Goal: Task Accomplishment & Management: Manage account settings

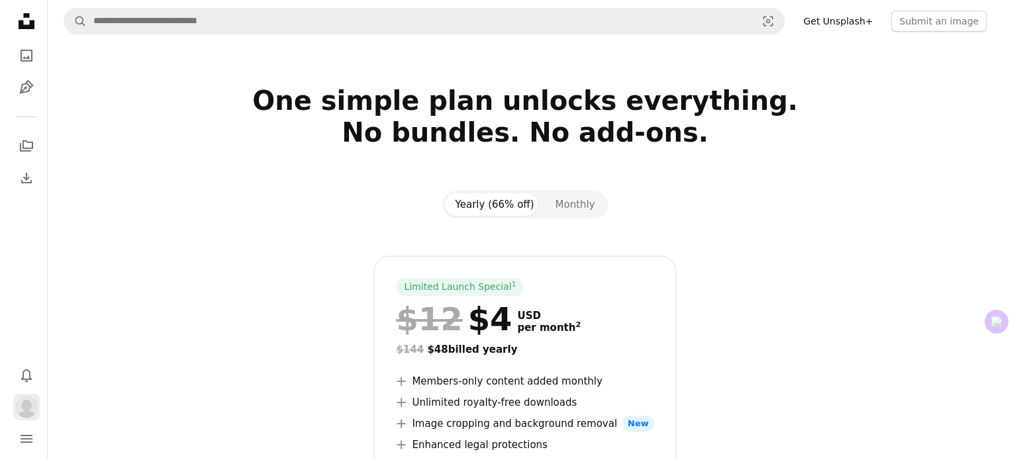
scroll to position [242, 0]
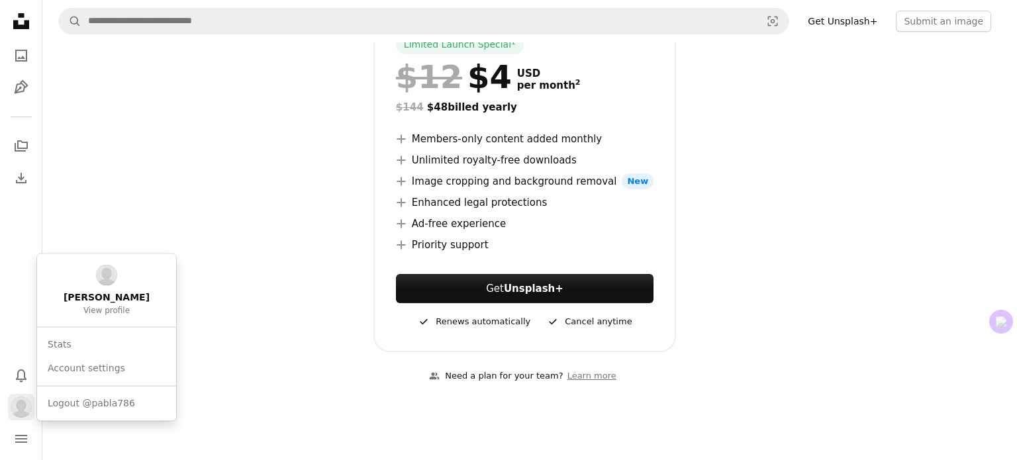
click at [28, 408] on img "Profile" at bounding box center [21, 406] width 21 height 21
click at [122, 306] on span "View profile" at bounding box center [106, 311] width 46 height 11
